Goal: Information Seeking & Learning: Learn about a topic

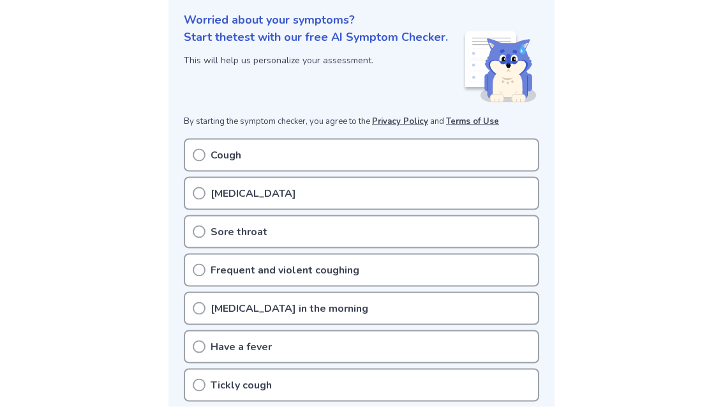
scroll to position [182, 0]
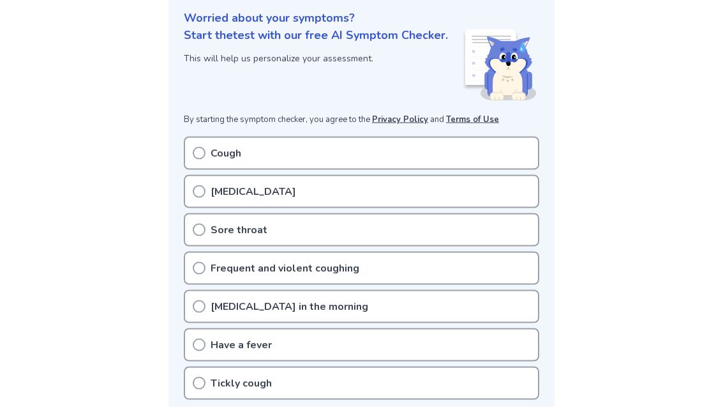
click at [482, 137] on div "Cough" at bounding box center [362, 153] width 356 height 33
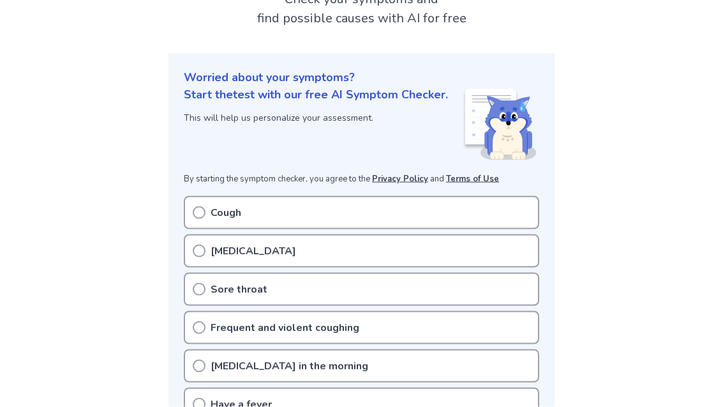
scroll to position [126, 0]
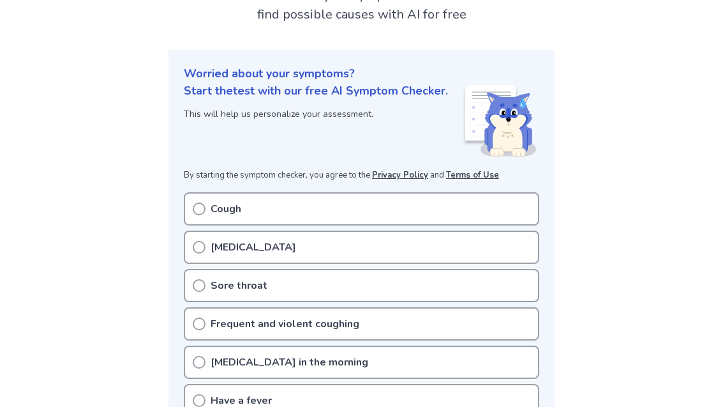
click at [449, 192] on div "Cough" at bounding box center [362, 208] width 356 height 33
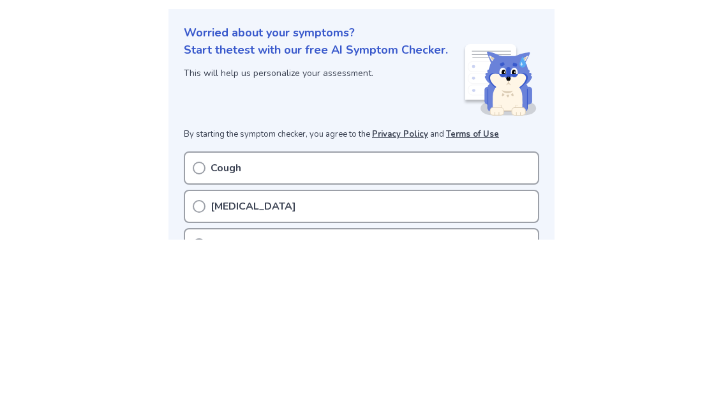
click at [193, 329] on icon at bounding box center [199, 335] width 13 height 13
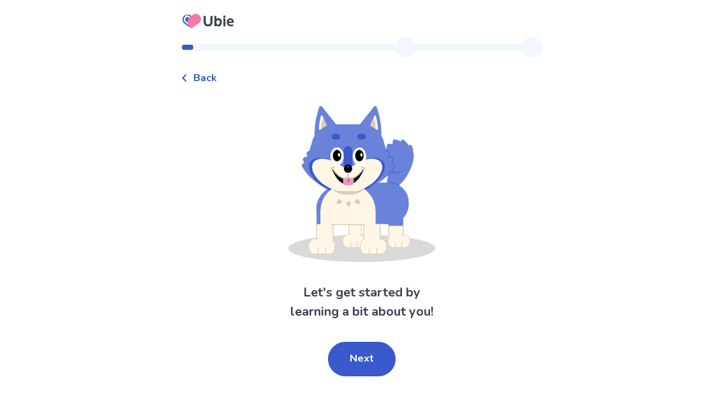
click at [368, 359] on button "Next" at bounding box center [362, 359] width 68 height 34
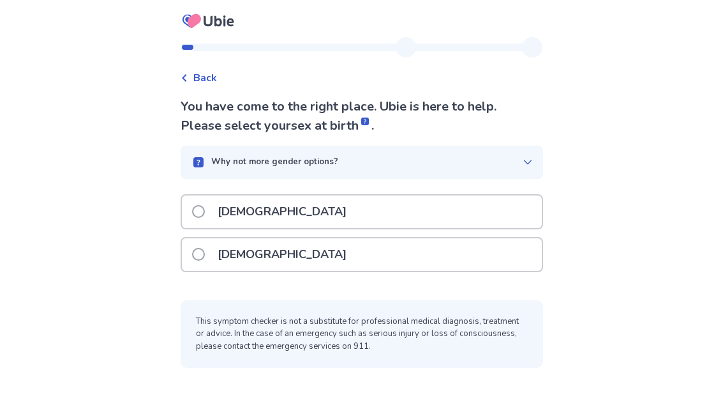
click at [432, 206] on div "[DEMOGRAPHIC_DATA]" at bounding box center [362, 211] width 360 height 33
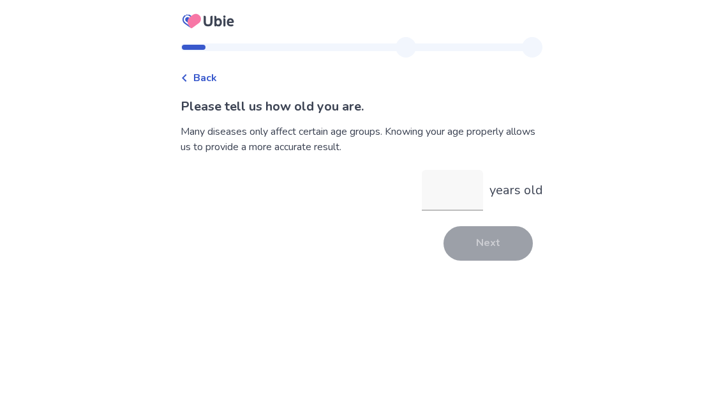
click at [467, 204] on input "years old" at bounding box center [452, 190] width 61 height 41
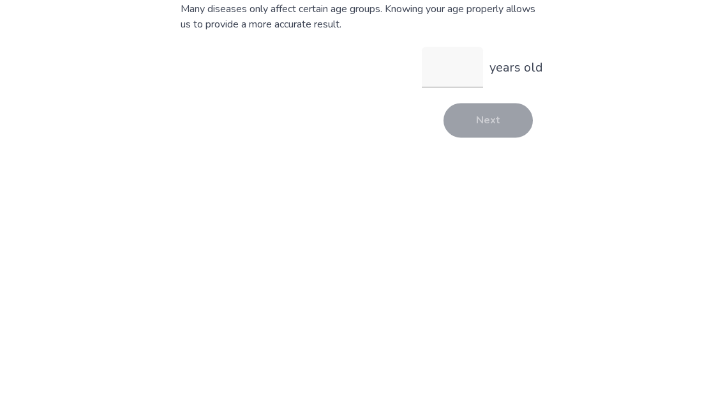
click at [68, 57] on div "Back Please tell us how old you are. Many diseases only affect certain age grou…" at bounding box center [361, 203] width 723 height 407
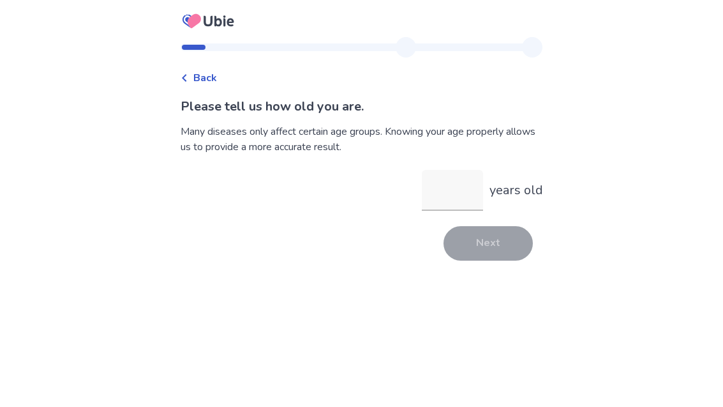
click at [188, 74] on icon at bounding box center [185, 78] width 8 height 8
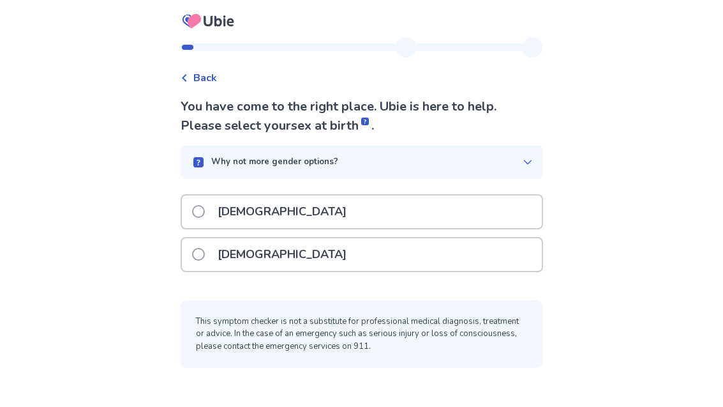
click at [199, 79] on div "Back" at bounding box center [199, 77] width 36 height 15
